Goal: Task Accomplishment & Management: Use online tool/utility

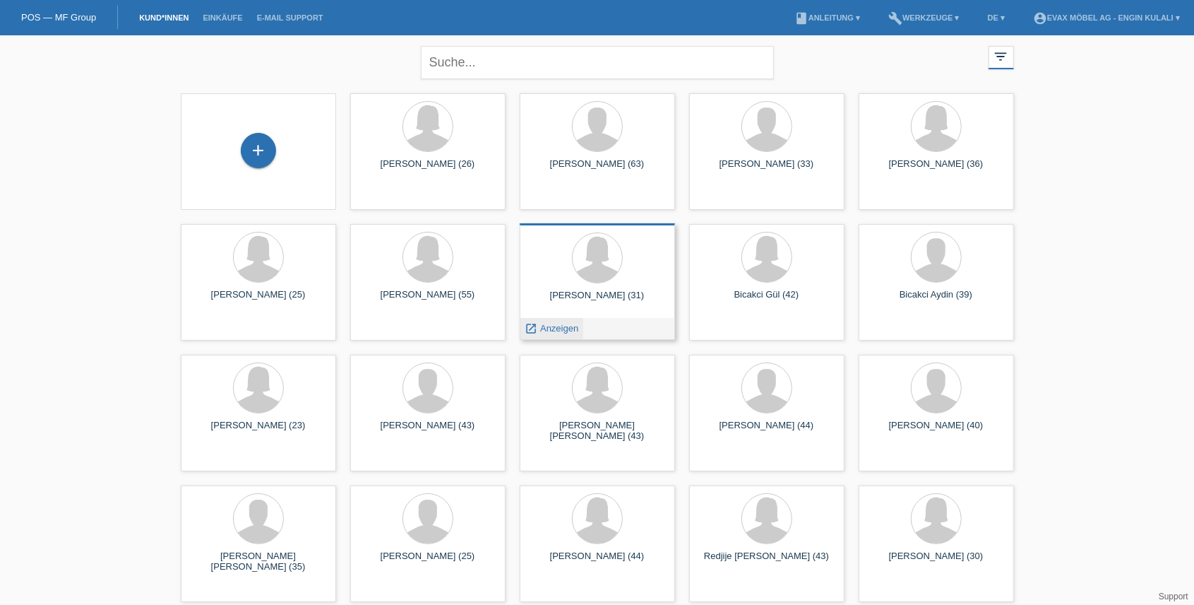
click at [559, 325] on span "Anzeigen" at bounding box center [559, 328] width 38 height 11
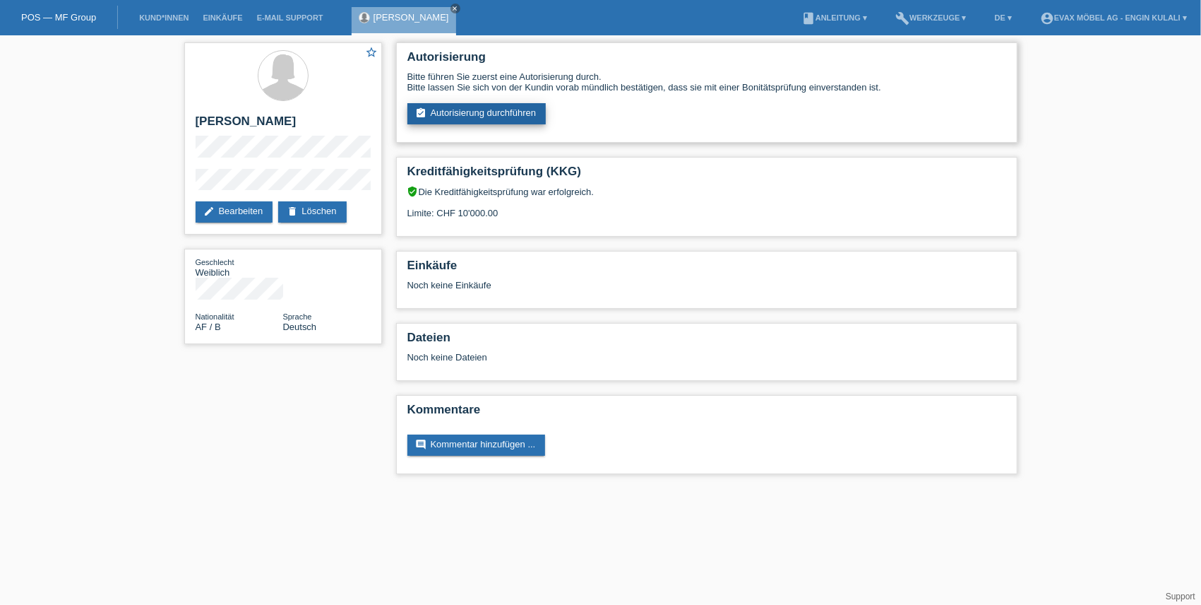
click at [511, 116] on link "assignment_turned_in Autorisierung durchführen" at bounding box center [477, 113] width 139 height 21
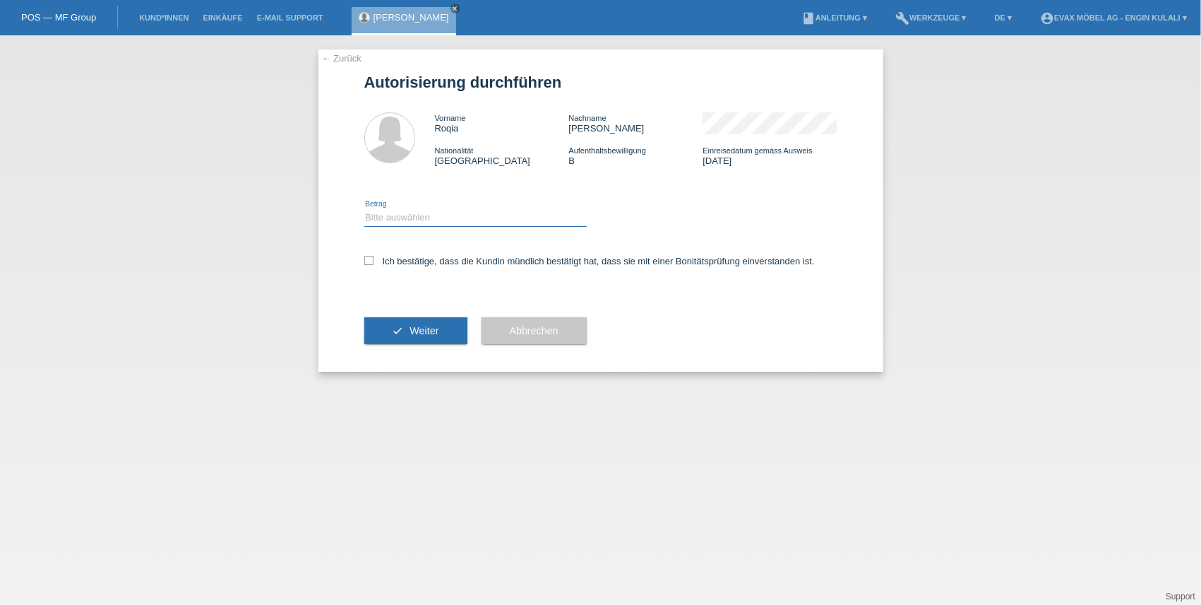
click at [466, 214] on select "Bitte auswählen CHF 1.00 - CHF 499.00 CHF 500.00 - CHF 1'999.00 CHF 2'000.00 - …" at bounding box center [475, 217] width 222 height 17
select select "3"
click at [364, 209] on select "Bitte auswählen CHF 1.00 - CHF 499.00 CHF 500.00 - CHF 1'999.00 CHF 2'000.00 - …" at bounding box center [475, 217] width 222 height 17
click at [383, 264] on label "Ich bestätige, dass die Kundin mündlich bestätigt hat, dass sie mit einer Bonit…" at bounding box center [589, 261] width 451 height 11
click at [374, 264] on input "Ich bestätige, dass die Kundin mündlich bestätigt hat, dass sie mit einer Bonit…" at bounding box center [368, 260] width 9 height 9
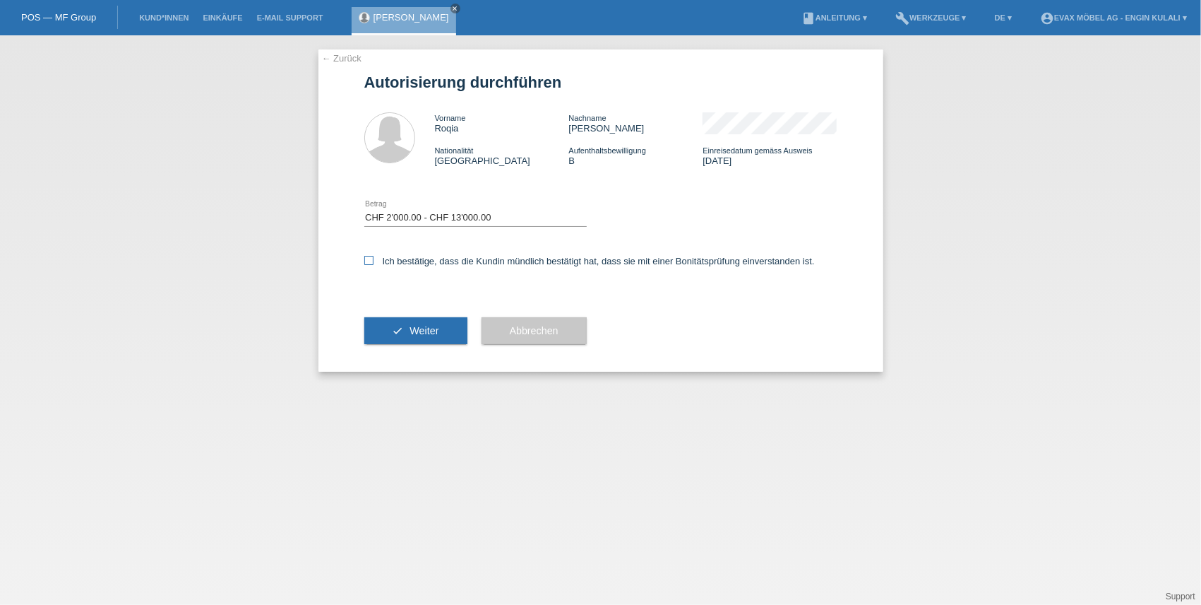
checkbox input "true"
click at [409, 328] on button "check Weiter" at bounding box center [415, 330] width 103 height 27
